Goal: Task Accomplishment & Management: Manage account settings

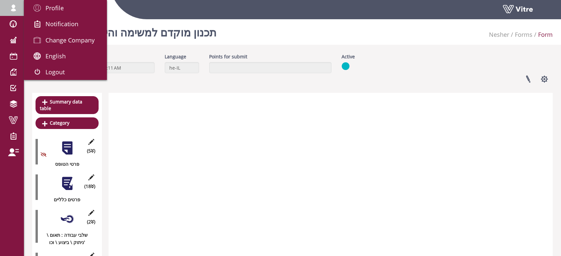
scroll to position [1168, 0]
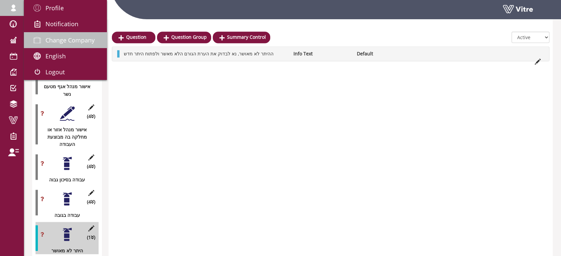
click at [61, 41] on span "Change Company" at bounding box center [69, 40] width 49 height 8
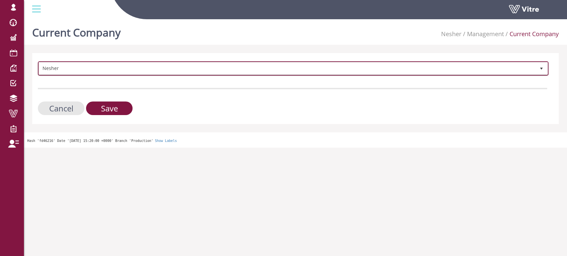
click at [146, 69] on span "Nesher" at bounding box center [287, 68] width 497 height 12
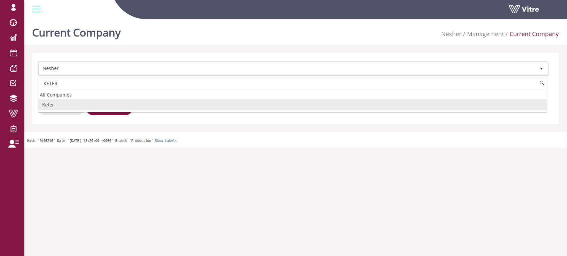
click at [99, 106] on li "Keter" at bounding box center [292, 104] width 508 height 11
type input "KETER"
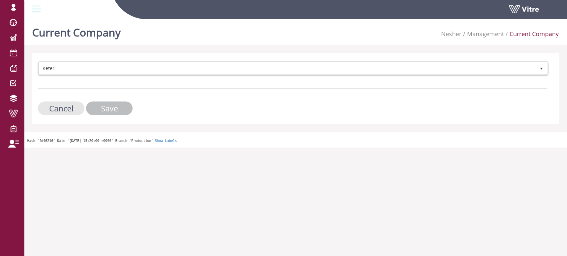
click at [105, 108] on input "Save" at bounding box center [109, 109] width 46 height 14
